Goal: Task Accomplishment & Management: Use online tool/utility

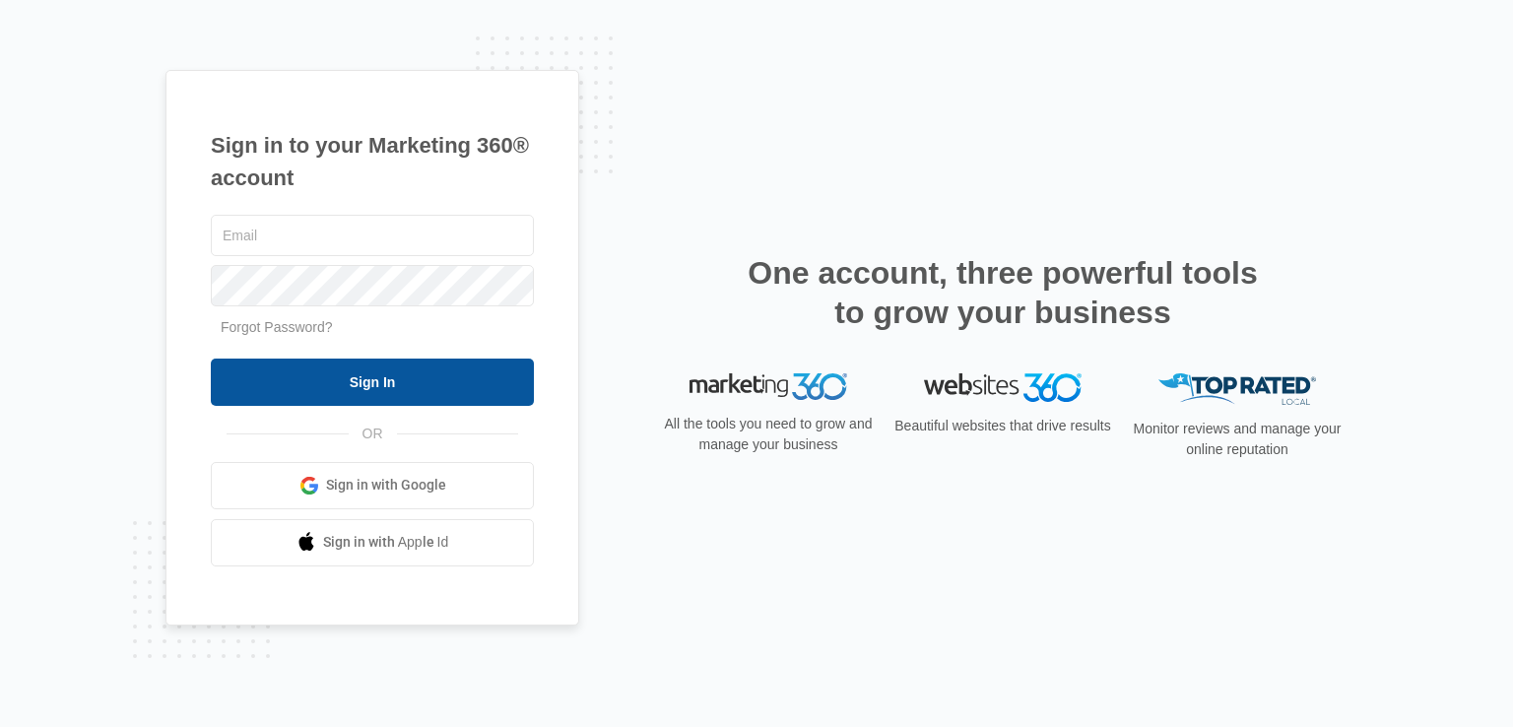
type input "[EMAIL_ADDRESS][DOMAIN_NAME]"
click at [409, 360] on input "Sign In" at bounding box center [372, 382] width 323 height 47
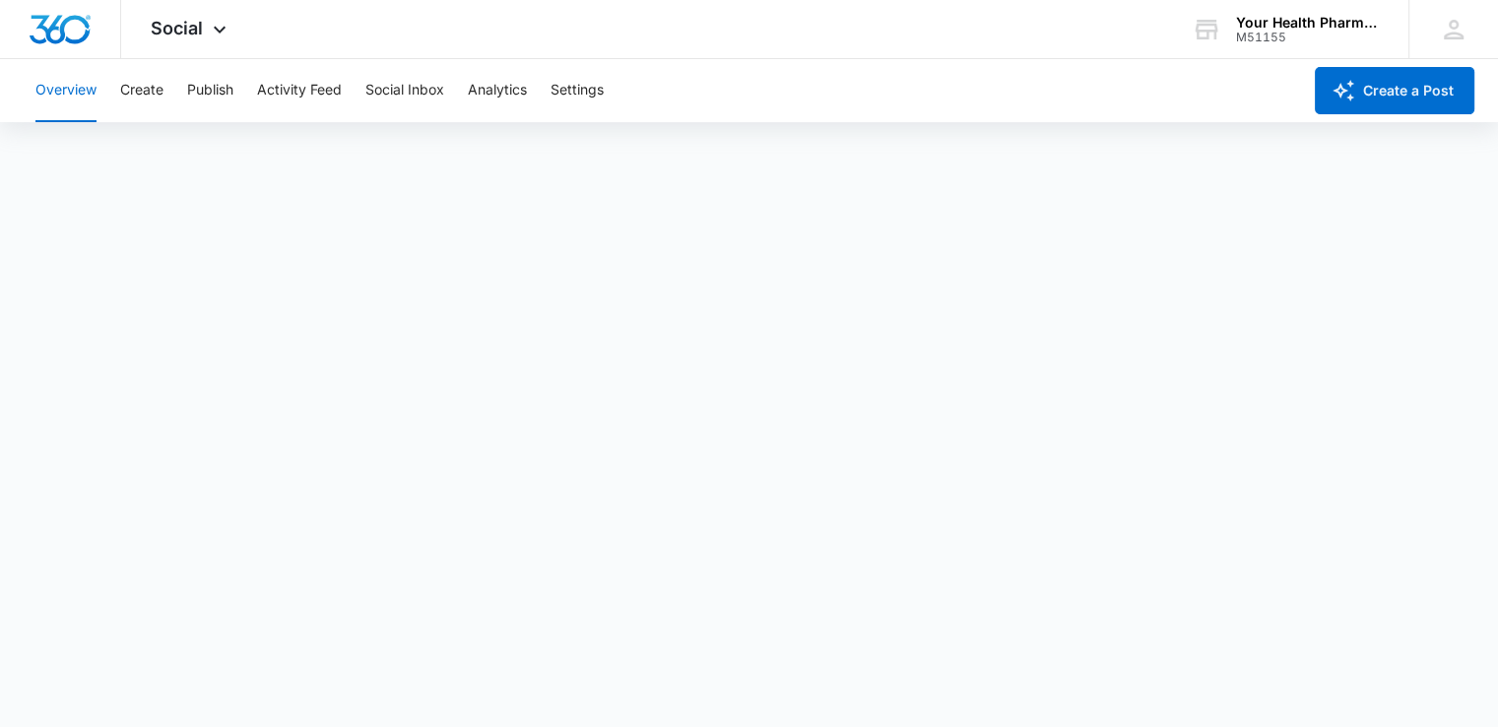
scroll to position [5, 0]
